Goal: Information Seeking & Learning: Find specific fact

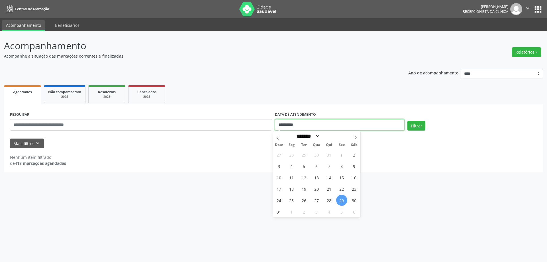
click at [332, 124] on input "**********" at bounding box center [340, 124] width 130 height 11
click at [320, 137] on select "******* ********* ***** ***** **** ***** ***** ****** ******** ******* ********…" at bounding box center [307, 136] width 25 height 6
select select "*"
click at [295, 133] on select "******* ********* ***** ***** **** ***** ***** ****** ******** ******* ********…" at bounding box center [307, 136] width 25 height 6
click at [291, 157] on span "1" at bounding box center [291, 154] width 11 height 11
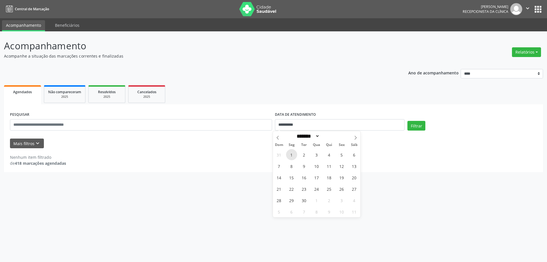
type input "**********"
click at [411, 123] on button "Filtrar" at bounding box center [416, 126] width 18 height 10
select select "*"
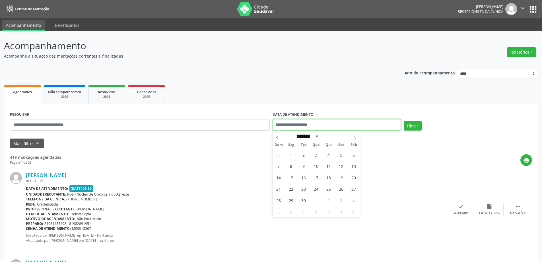
click at [307, 126] on input "text" at bounding box center [337, 124] width 128 height 11
click at [290, 154] on span "1" at bounding box center [291, 154] width 11 height 11
type input "**********"
click at [303, 153] on span "2" at bounding box center [303, 154] width 11 height 11
click at [413, 124] on button "Filtrar" at bounding box center [413, 126] width 18 height 10
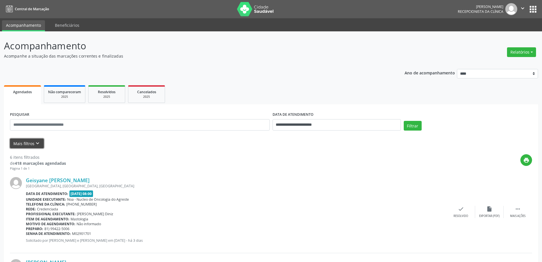
click at [40, 142] on button "Mais filtros keyboard_arrow_down" at bounding box center [27, 143] width 34 height 10
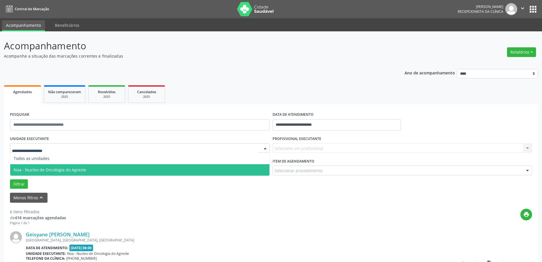
click at [48, 167] on span "Noa - Nucleo de Oncologia do Agreste" at bounding box center [50, 169] width 73 height 5
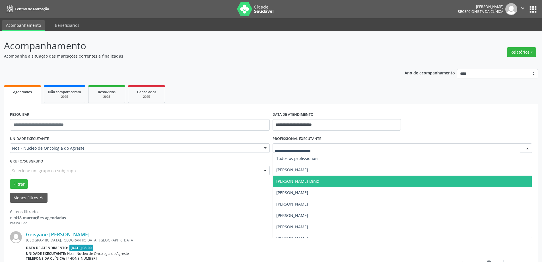
click at [297, 182] on span "[PERSON_NAME] Diniz" at bounding box center [297, 180] width 43 height 5
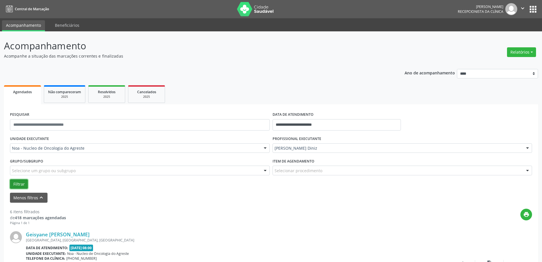
click at [24, 184] on button "Filtrar" at bounding box center [19, 184] width 18 height 10
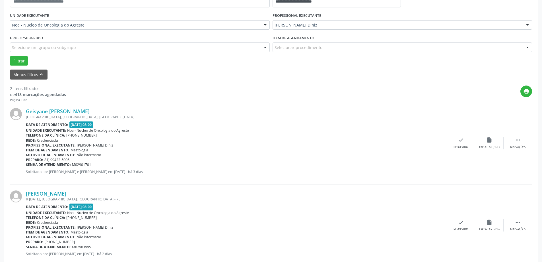
scroll to position [137, 0]
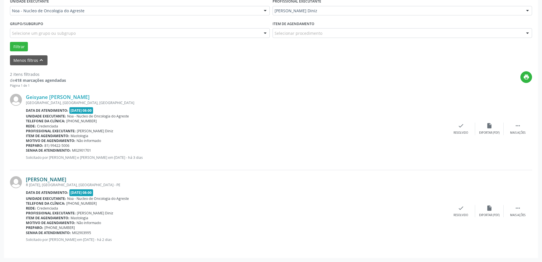
click at [62, 178] on link "[PERSON_NAME]" at bounding box center [46, 179] width 40 height 6
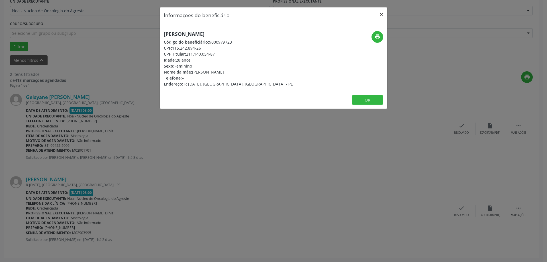
click at [382, 15] on button "×" at bounding box center [380, 14] width 11 height 14
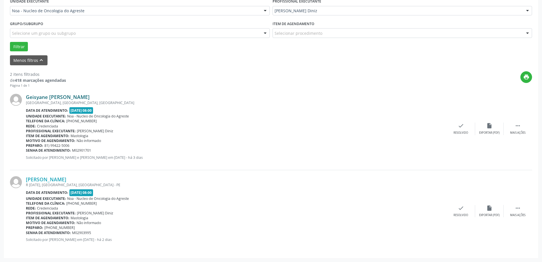
click at [59, 97] on link "Geisyane [PERSON_NAME]" at bounding box center [58, 97] width 64 height 6
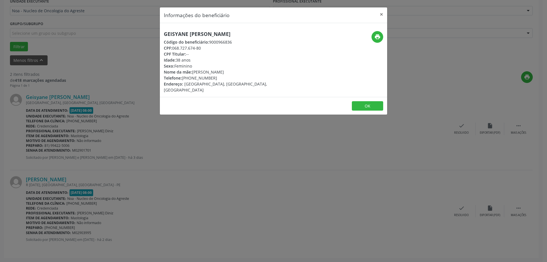
drag, startPoint x: 164, startPoint y: 34, endPoint x: 255, endPoint y: 30, distance: 91.2
click at [255, 30] on div "Geisyane [PERSON_NAME] Código do beneficiário: 9000966836 CPF: 068.727.674-80 C…" at bounding box center [273, 60] width 227 height 74
copy h5 "Geisyane [PERSON_NAME]"
drag, startPoint x: 191, startPoint y: 78, endPoint x: 202, endPoint y: 79, distance: 10.5
click at [202, 79] on div "Telefone: [PHONE_NUMBER]" at bounding box center [235, 78] width 143 height 6
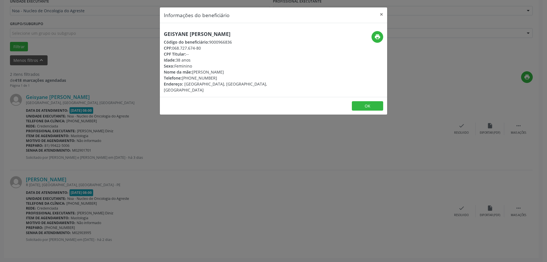
copy div "99422"
click at [380, 14] on button "×" at bounding box center [380, 14] width 11 height 14
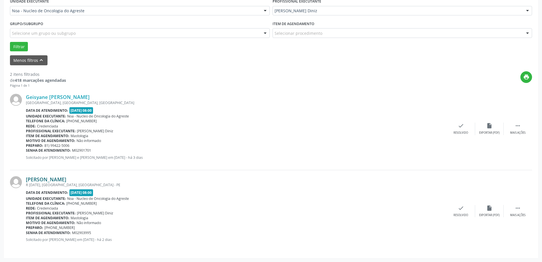
click at [66, 181] on link "[PERSON_NAME]" at bounding box center [46, 179] width 40 height 6
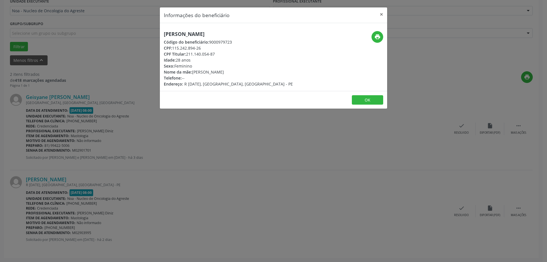
drag, startPoint x: 161, startPoint y: 32, endPoint x: 280, endPoint y: 28, distance: 119.4
click at [280, 28] on div "[PERSON_NAME] Código do beneficiário: 9000979723 CPF: 115.242.894-26 CPF Titula…" at bounding box center [273, 57] width 227 height 68
copy h5 "[PERSON_NAME]"
click at [377, 14] on button "×" at bounding box center [380, 14] width 11 height 14
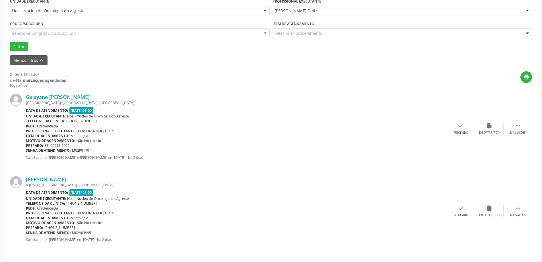
drag, startPoint x: 56, startPoint y: 227, endPoint x: 65, endPoint y: 228, distance: 9.7
click at [65, 228] on span "[PHONE_NUMBER]" at bounding box center [59, 227] width 30 height 5
copy span "99916"
